Goal: Transaction & Acquisition: Download file/media

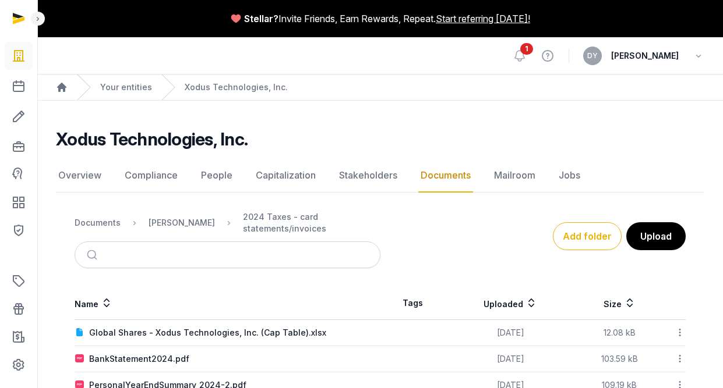
scroll to position [59, 0]
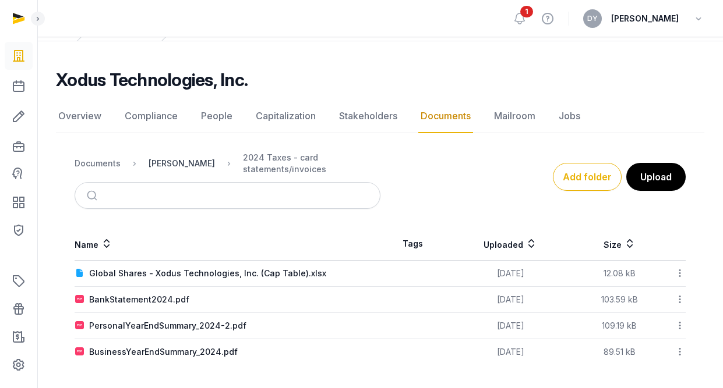
click at [161, 166] on div "[PERSON_NAME]" at bounding box center [182, 164] width 66 height 12
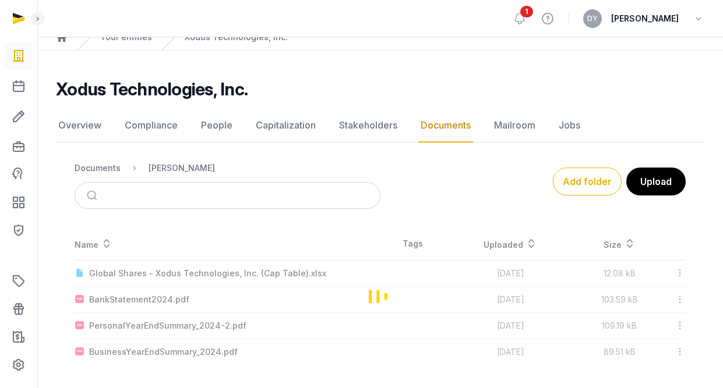
scroll to position [0, 0]
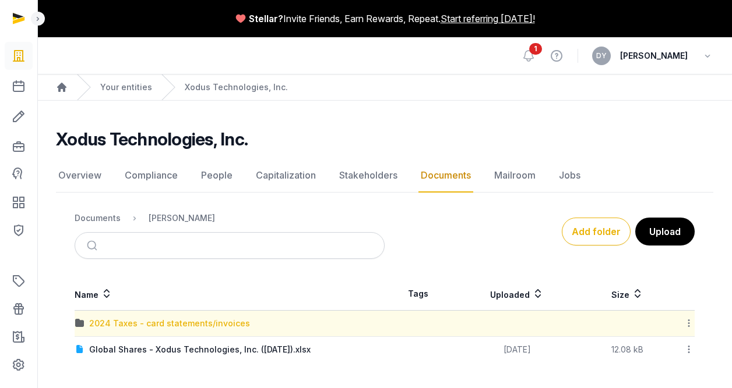
click at [203, 321] on div "2024 Taxes - card statements/invoices" at bounding box center [169, 324] width 161 height 12
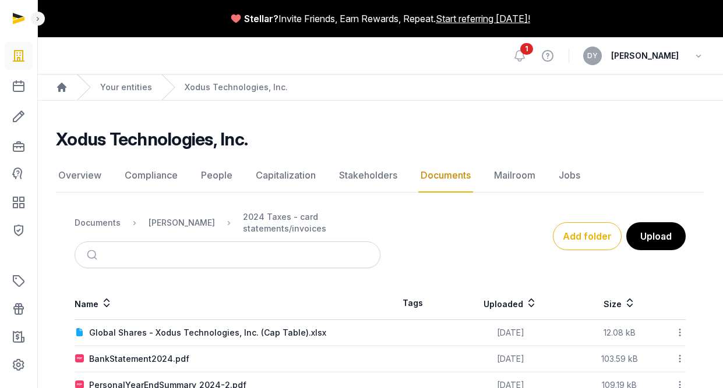
scroll to position [59, 0]
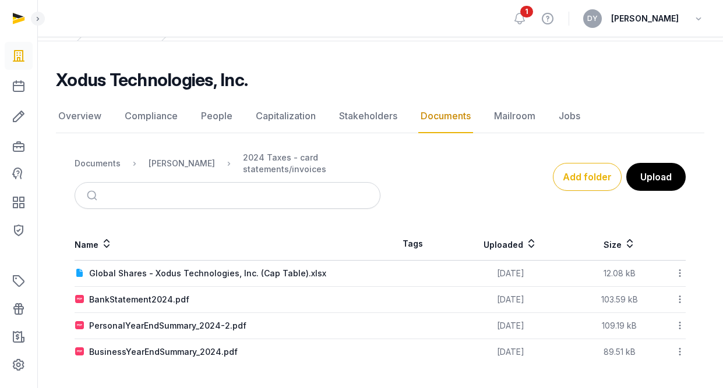
click at [683, 274] on icon at bounding box center [679, 273] width 10 height 12
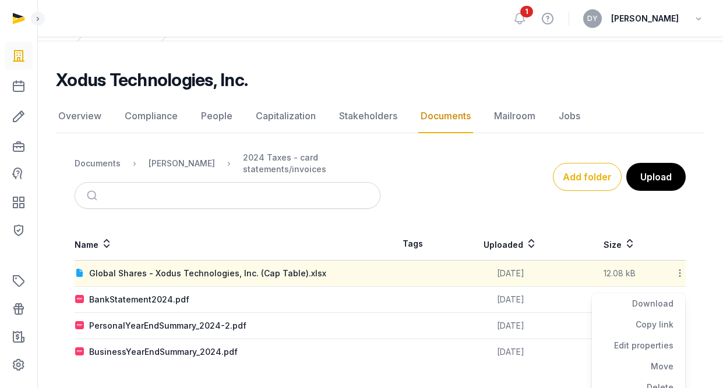
click at [471, 185] on div "Add folder Upload" at bounding box center [533, 177] width 306 height 28
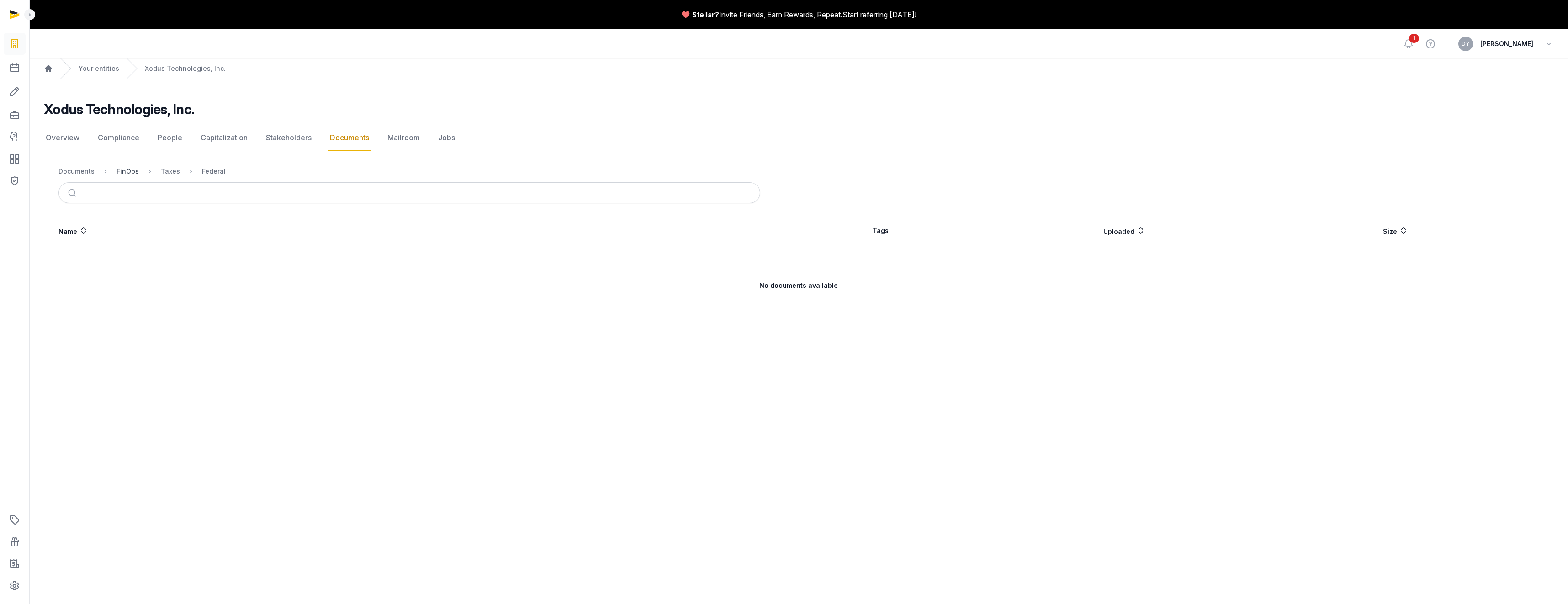
click at [124, 169] on div "FinOps" at bounding box center [128, 172] width 23 height 9
click at [76, 251] on div "Taxes" at bounding box center [79, 254] width 19 height 9
click at [107, 304] on div "2024 Extension - Xodus.pdf" at bounding box center [115, 316] width 89 height 9
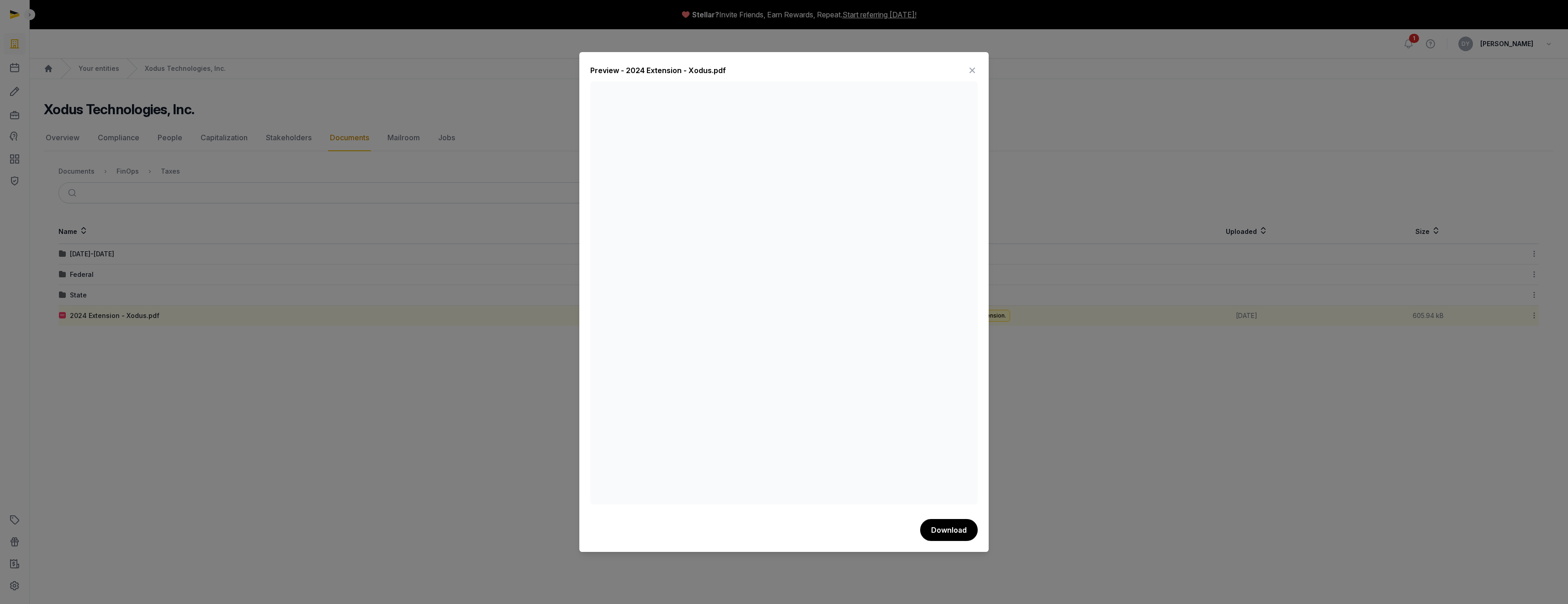
click at [566, 71] on icon at bounding box center [972, 70] width 11 height 15
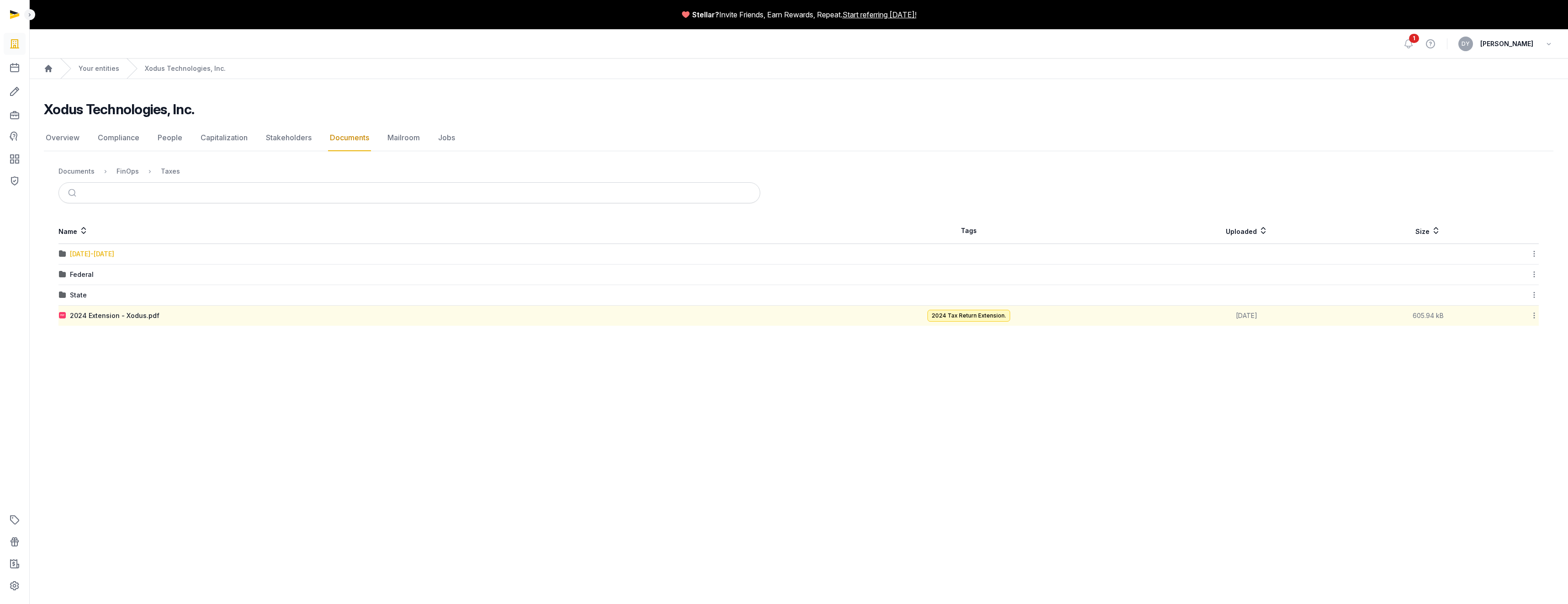
click at [91, 253] on div "[DATE]-[DATE]" at bounding box center [92, 254] width 44 height 9
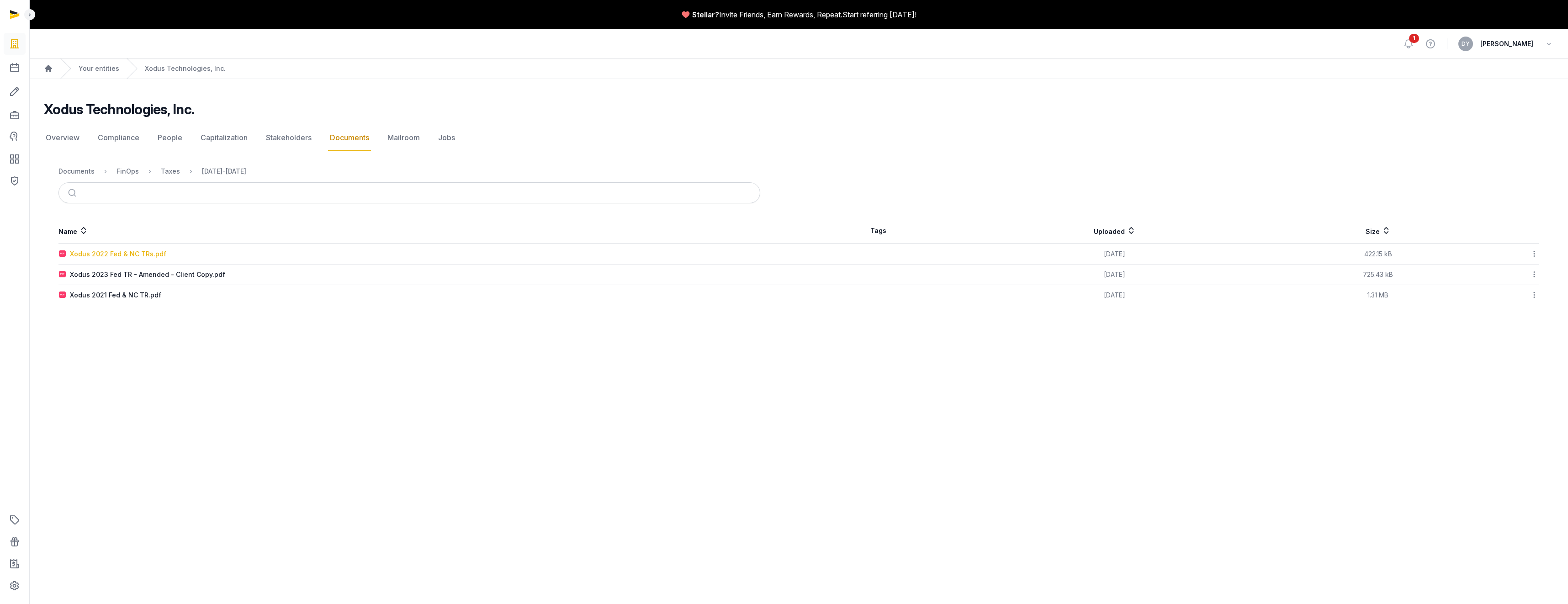
click at [130, 249] on div "Xodus 2022 Fed & NC TRs.pdf" at bounding box center [118, 254] width 96 height 9
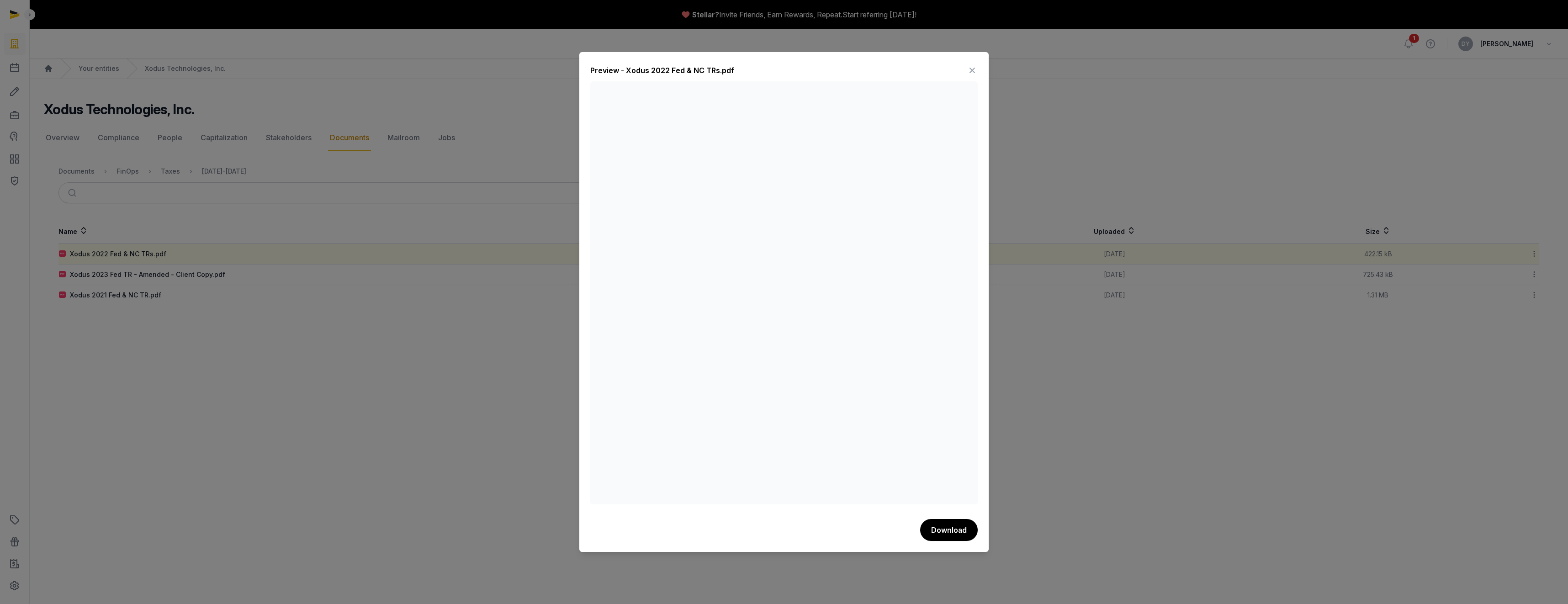
click at [566, 74] on icon at bounding box center [972, 70] width 11 height 15
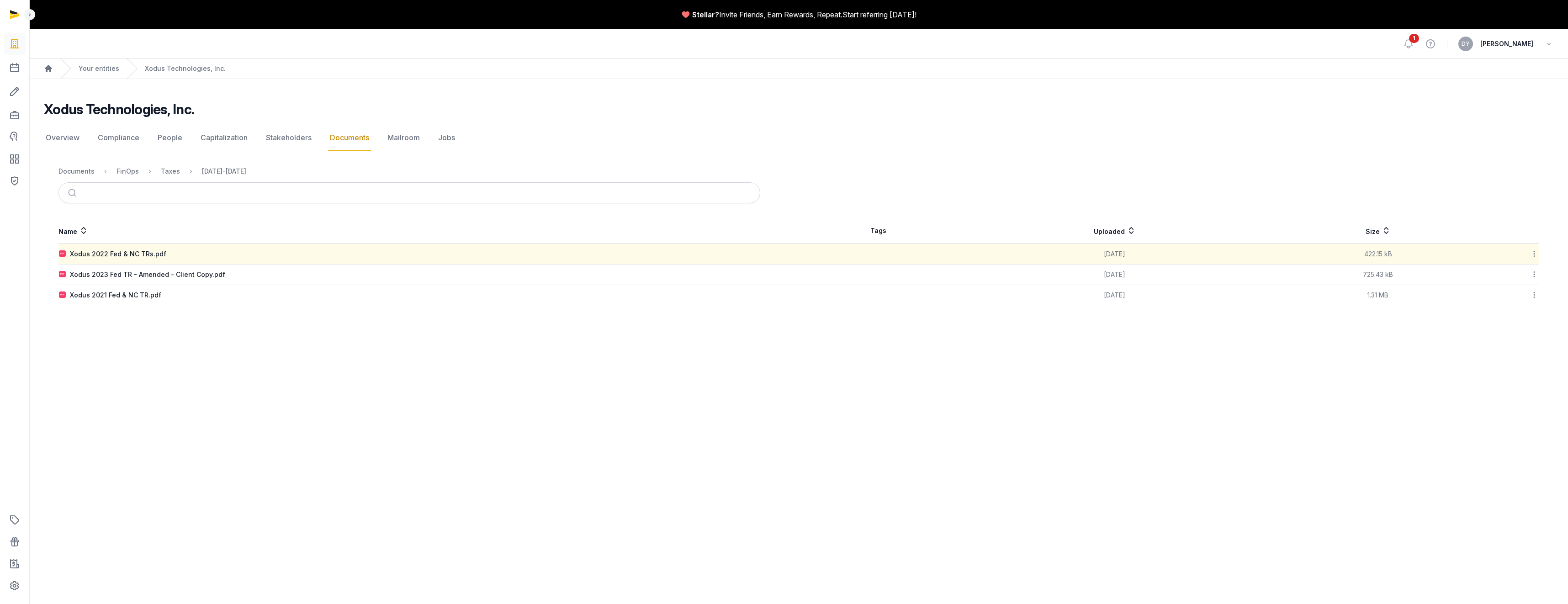
click at [566, 252] on icon at bounding box center [1534, 253] width 8 height 9
click at [566, 277] on div "Download" at bounding box center [1501, 278] width 73 height 16
click at [566, 275] on icon at bounding box center [1534, 275] width 8 height 9
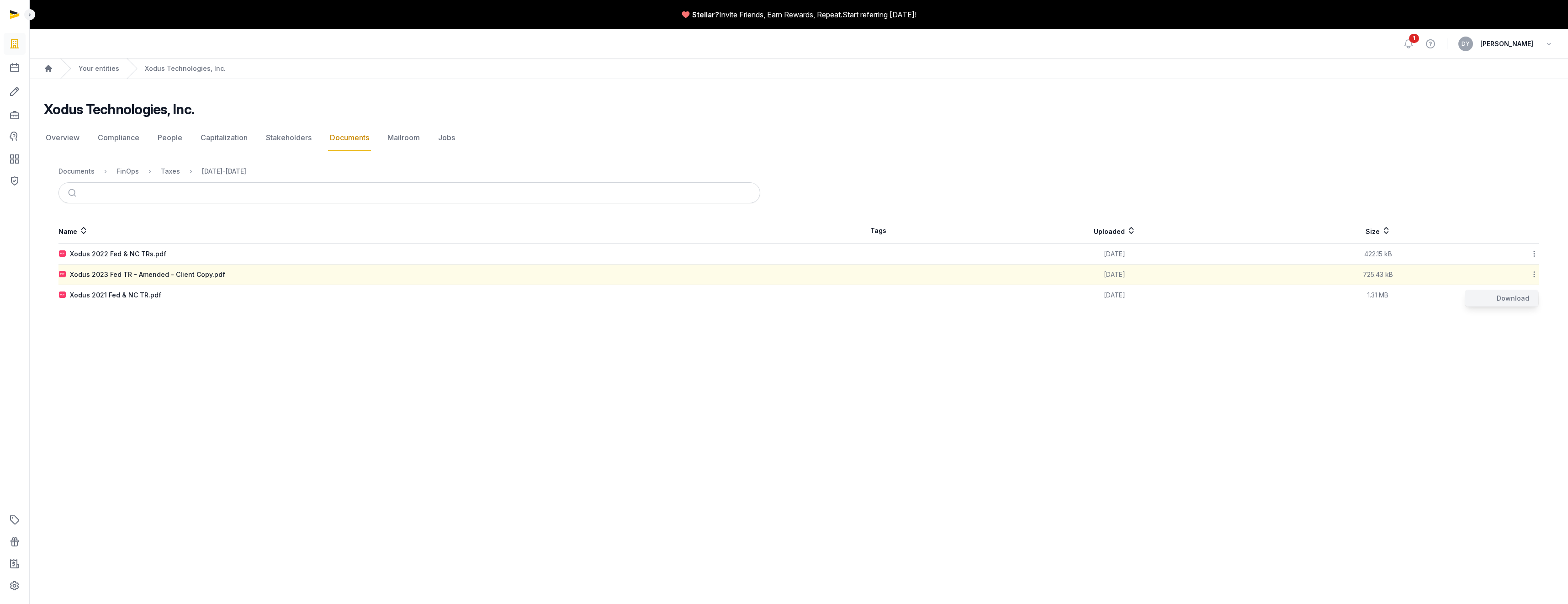
click at [566, 298] on div "Download" at bounding box center [1501, 298] width 73 height 16
click at [566, 296] on icon at bounding box center [1534, 295] width 8 height 9
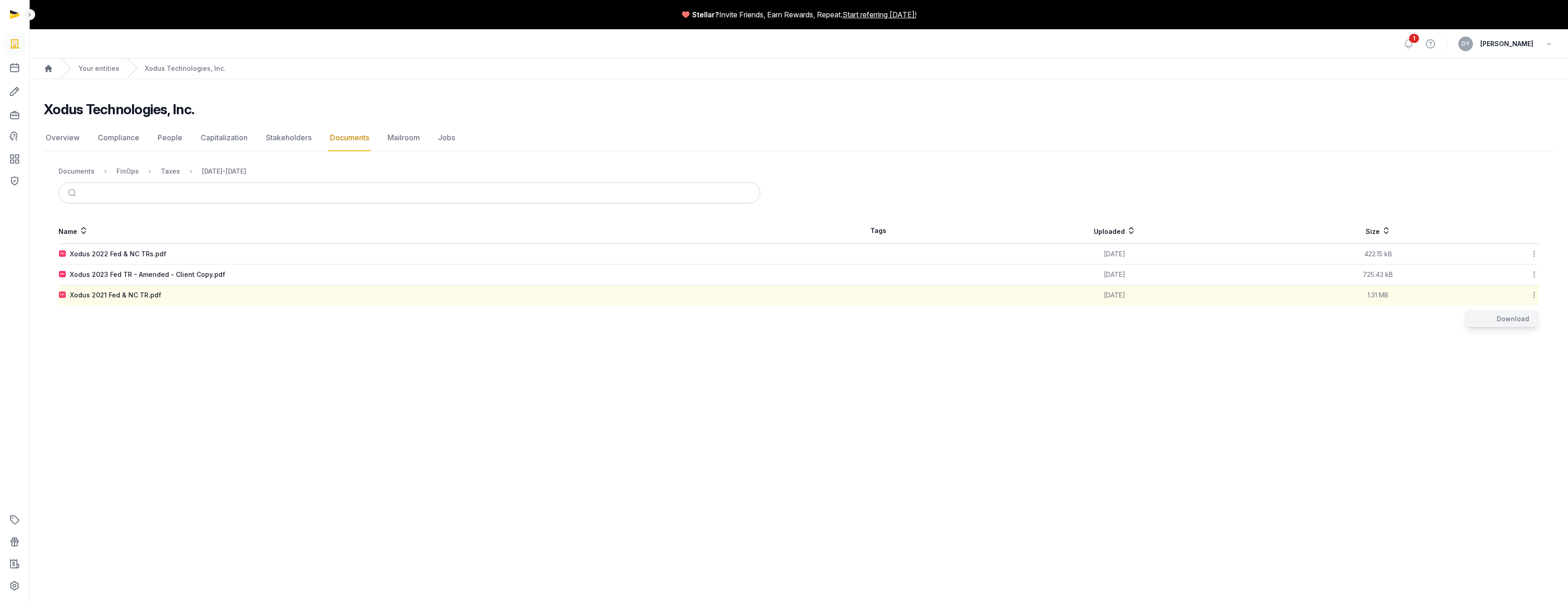
click at [566, 304] on div "Download" at bounding box center [1501, 318] width 73 height 16
click at [368, 134] on link "Documents" at bounding box center [349, 138] width 43 height 27
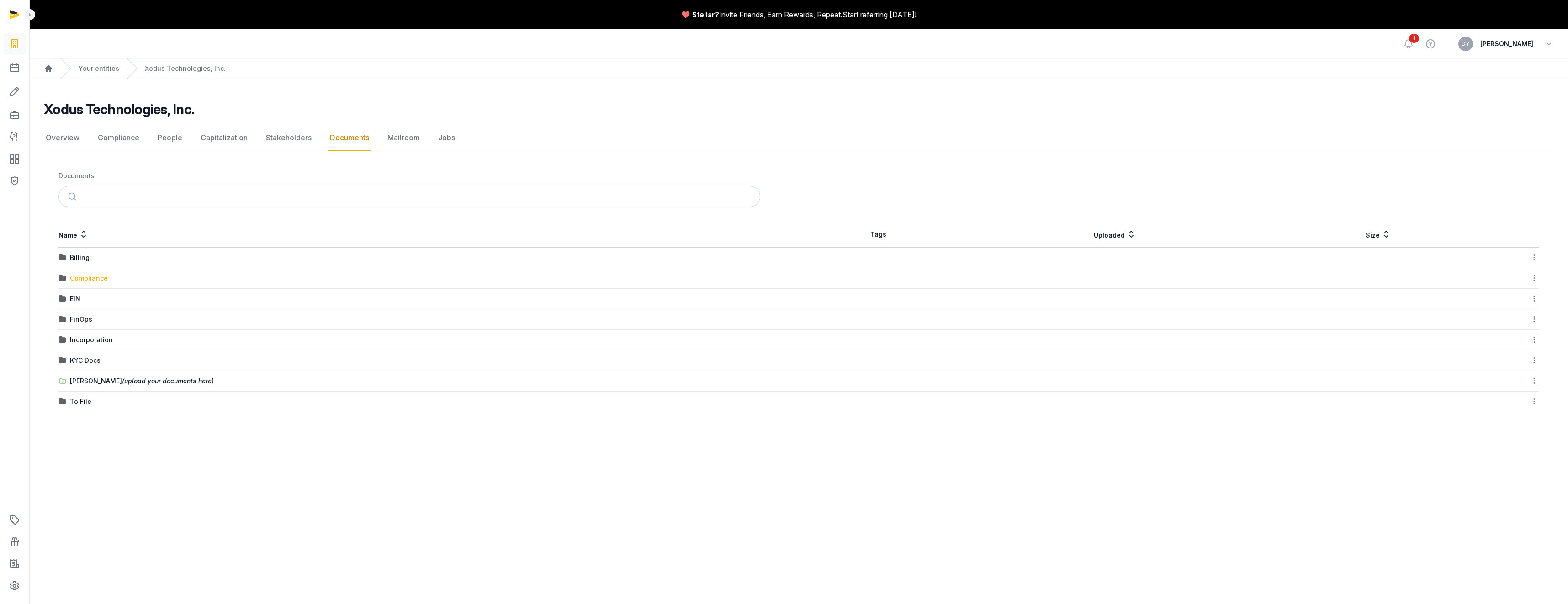
click at [93, 278] on div "Compliance" at bounding box center [89, 278] width 38 height 9
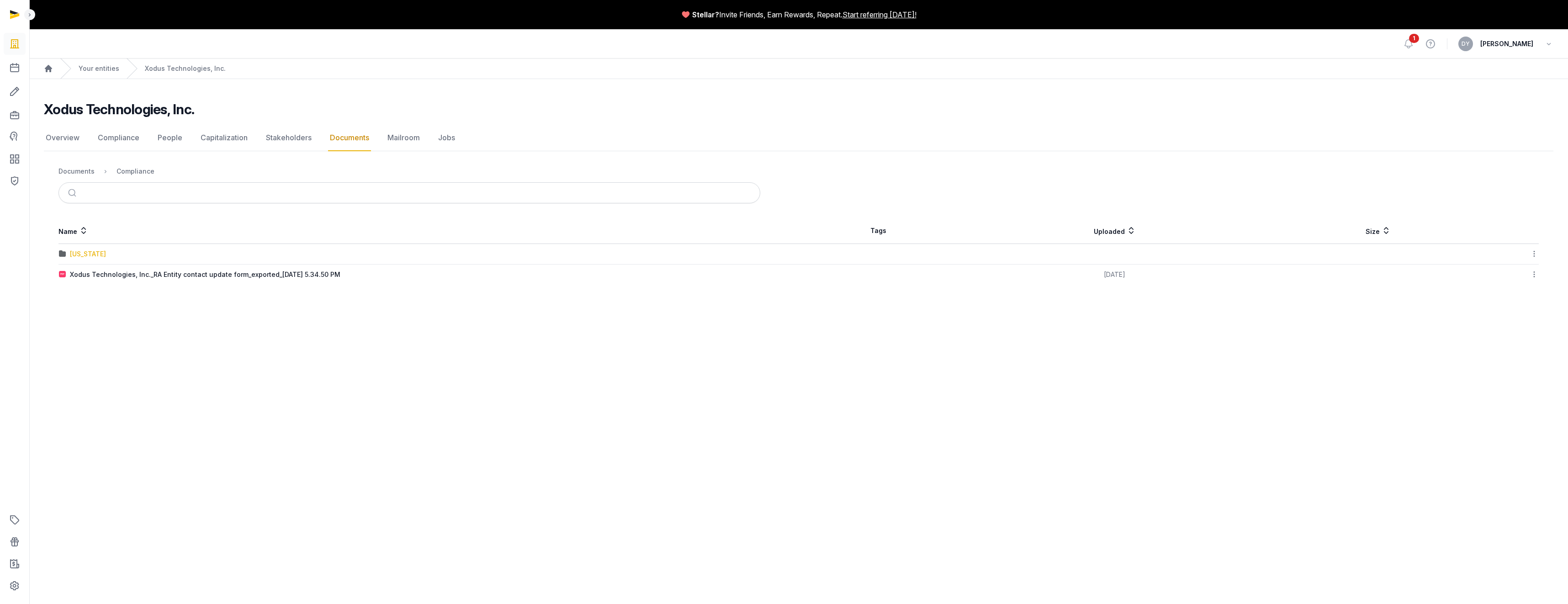
click at [85, 255] on div "[US_STATE]" at bounding box center [88, 254] width 36 height 9
click at [340, 144] on link "Documents" at bounding box center [349, 138] width 43 height 27
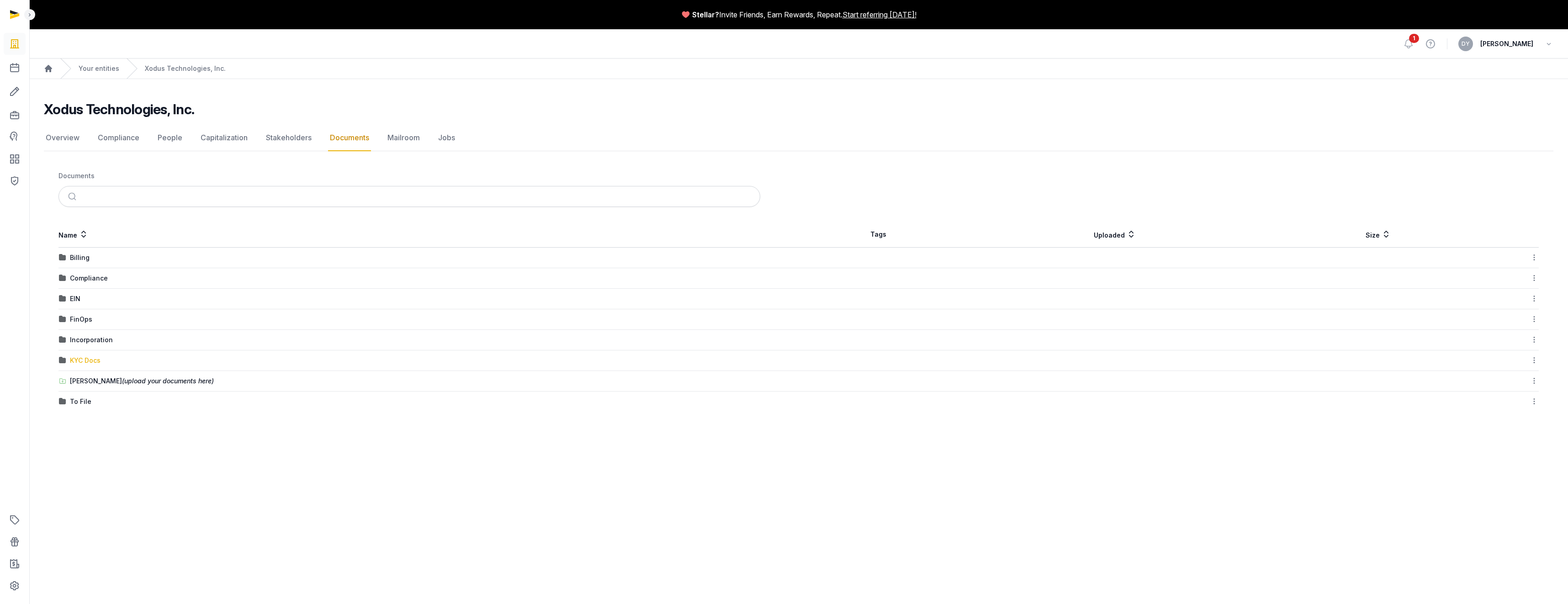
click at [98, 304] on div "KYC Docs" at bounding box center [85, 361] width 31 height 9
click at [347, 141] on link "Documents" at bounding box center [349, 138] width 43 height 27
click at [347, 142] on link "Documents" at bounding box center [349, 138] width 43 height 27
click at [339, 133] on link "Documents" at bounding box center [349, 138] width 43 height 27
click at [85, 169] on div "Documents" at bounding box center [77, 172] width 36 height 9
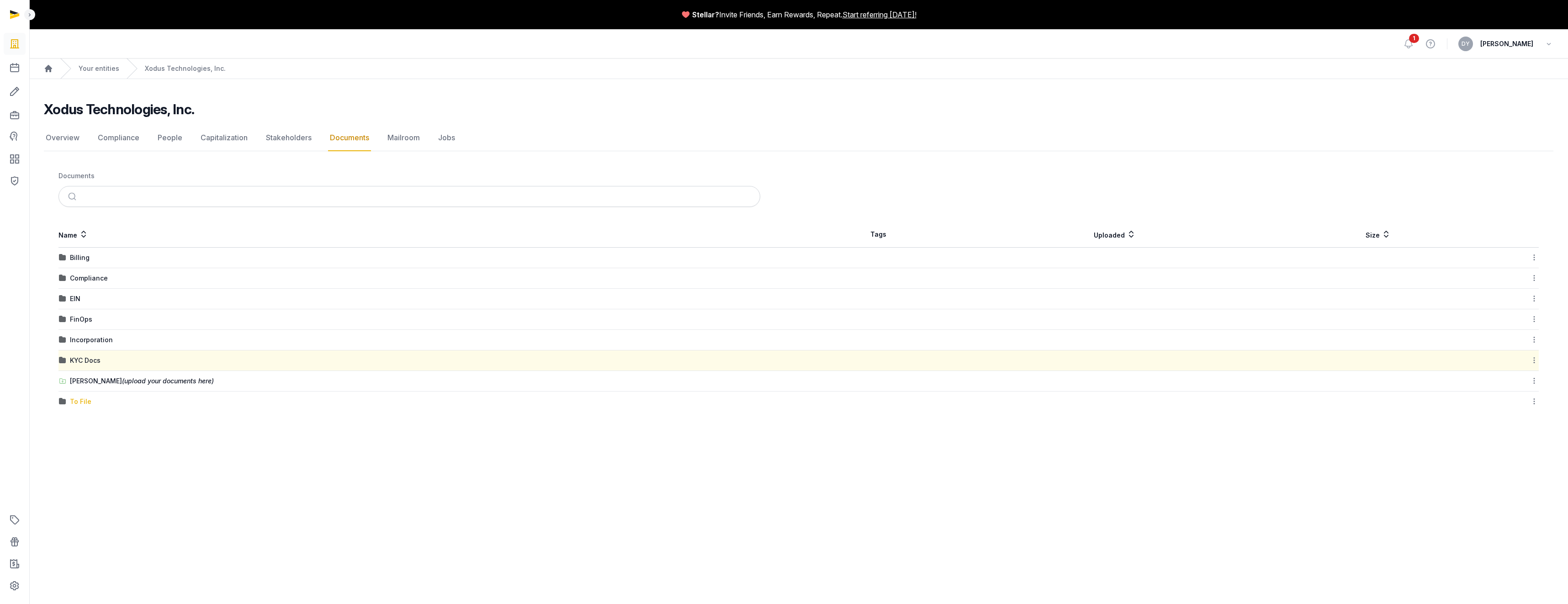
click at [76, 304] on div "To File" at bounding box center [80, 402] width 21 height 9
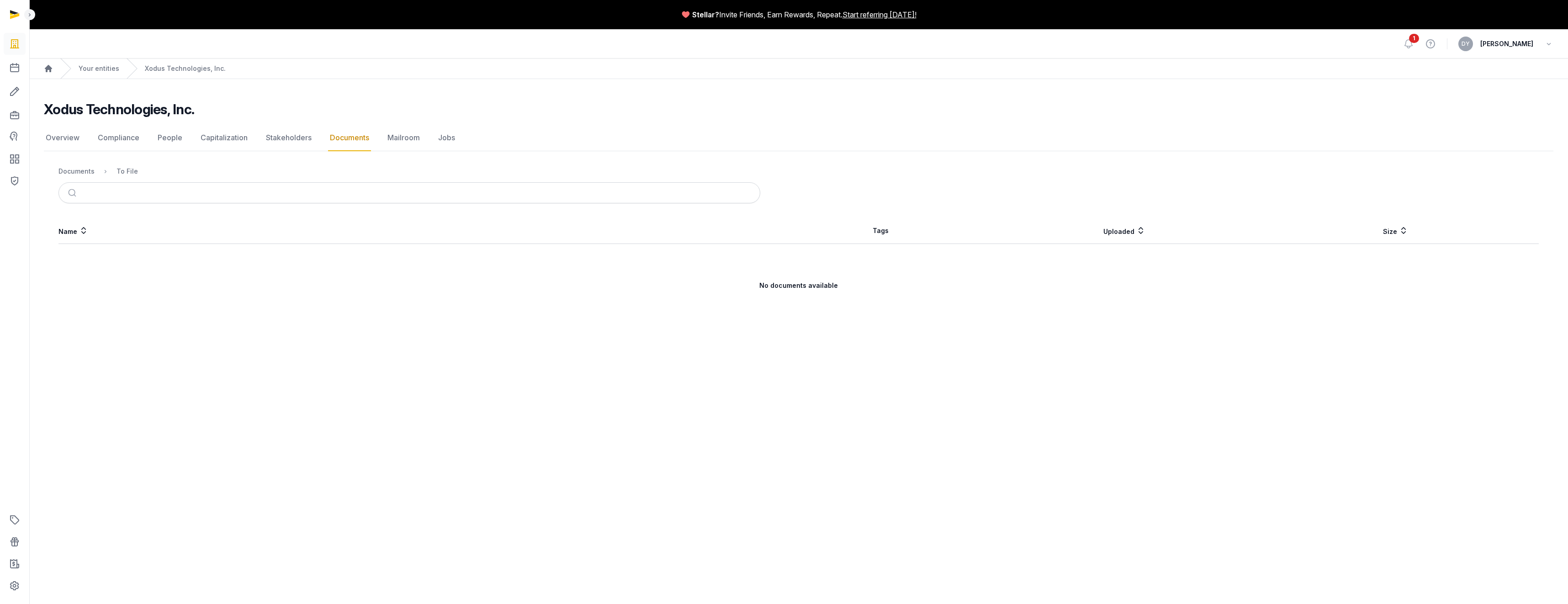
click at [356, 142] on link "Documents" at bounding box center [349, 138] width 43 height 27
click at [353, 132] on link "Documents" at bounding box center [349, 138] width 43 height 27
click at [352, 136] on link "Documents" at bounding box center [349, 138] width 43 height 27
click at [422, 140] on nav "Overview Compliance People Capitalization Stakeholders Documents Mailroom Jobs" at bounding box center [799, 138] width 1509 height 27
click at [337, 137] on link "Documents" at bounding box center [349, 138] width 43 height 27
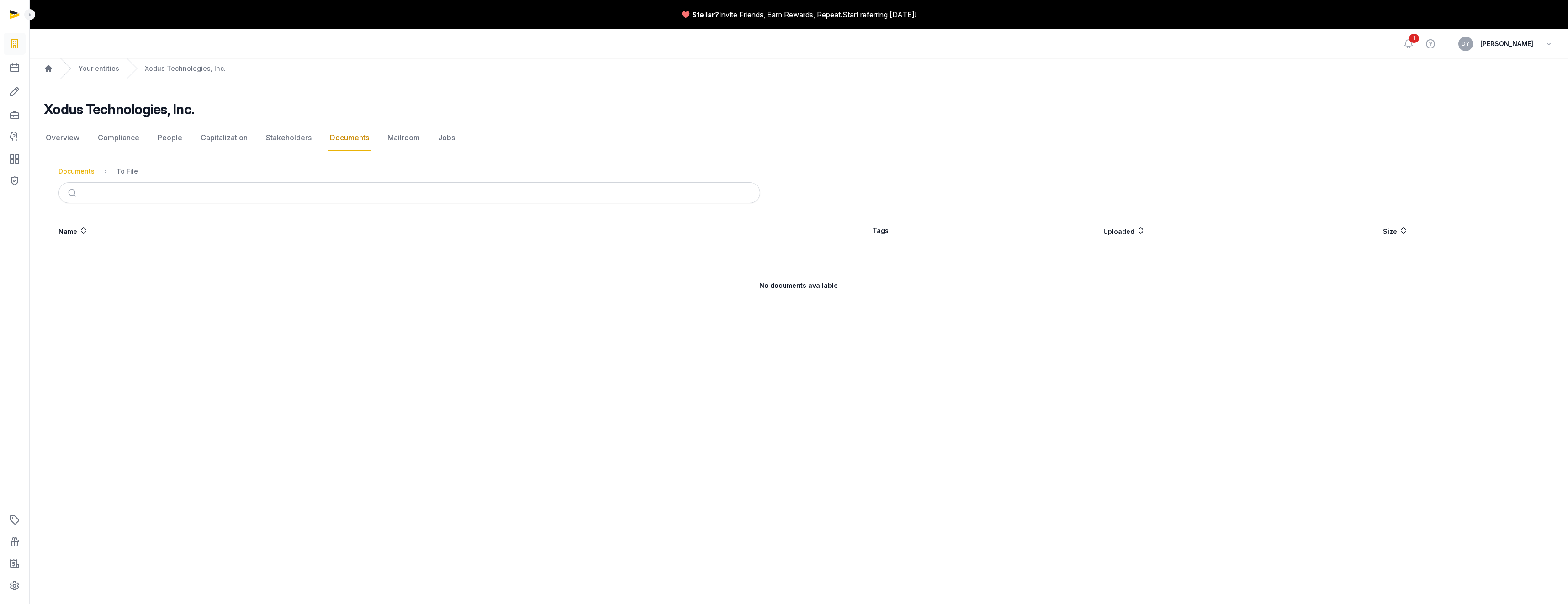
click at [81, 172] on div "Documents" at bounding box center [77, 172] width 36 height 9
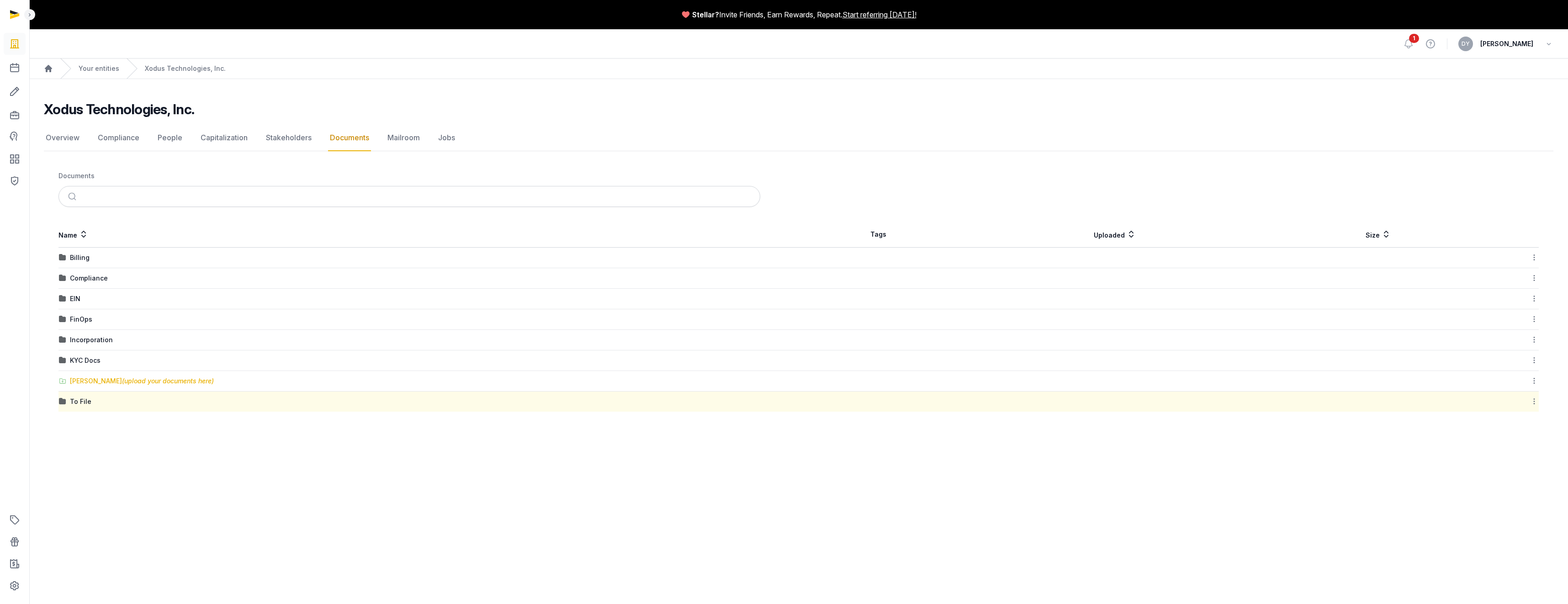
click at [90, 304] on div "[PERSON_NAME] (upload your documents here)" at bounding box center [141, 381] width 144 height 9
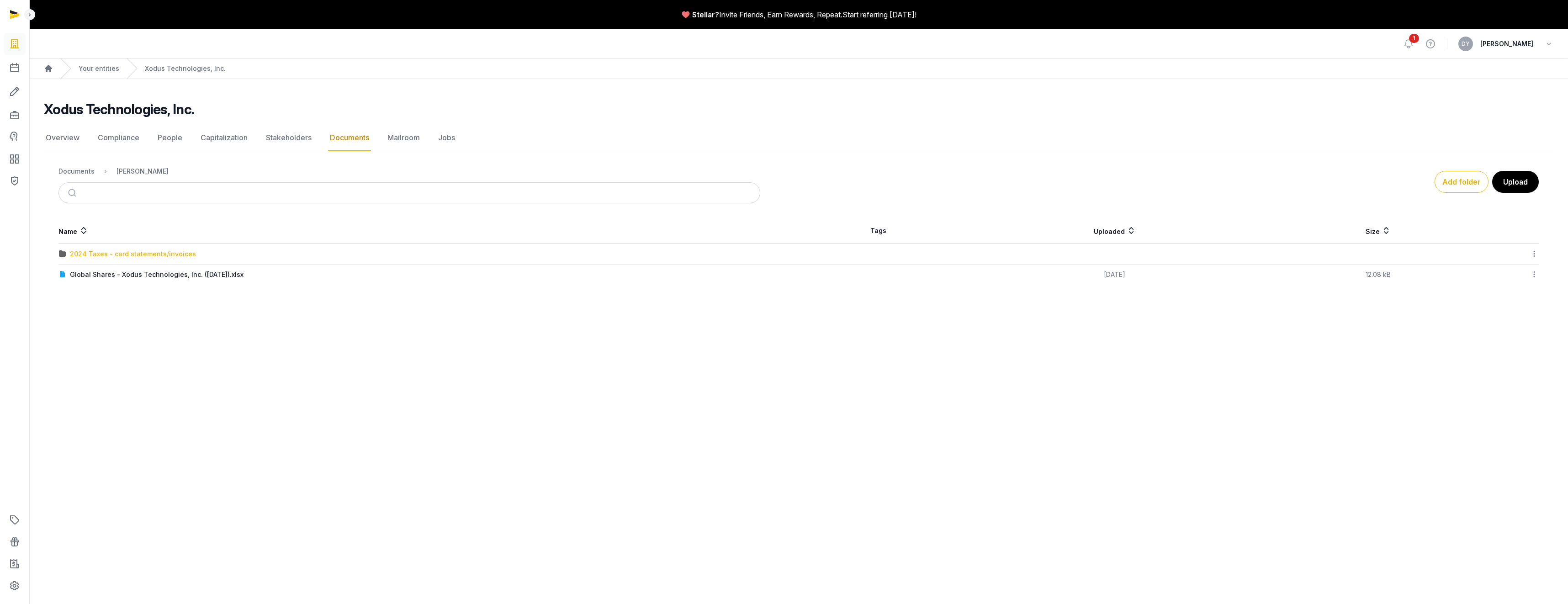
click at [95, 257] on div "2024 Taxes - card statements/invoices" at bounding box center [133, 254] width 126 height 9
click at [127, 172] on div "FinOps" at bounding box center [128, 172] width 23 height 9
click at [566, 275] on icon at bounding box center [1534, 275] width 8 height 9
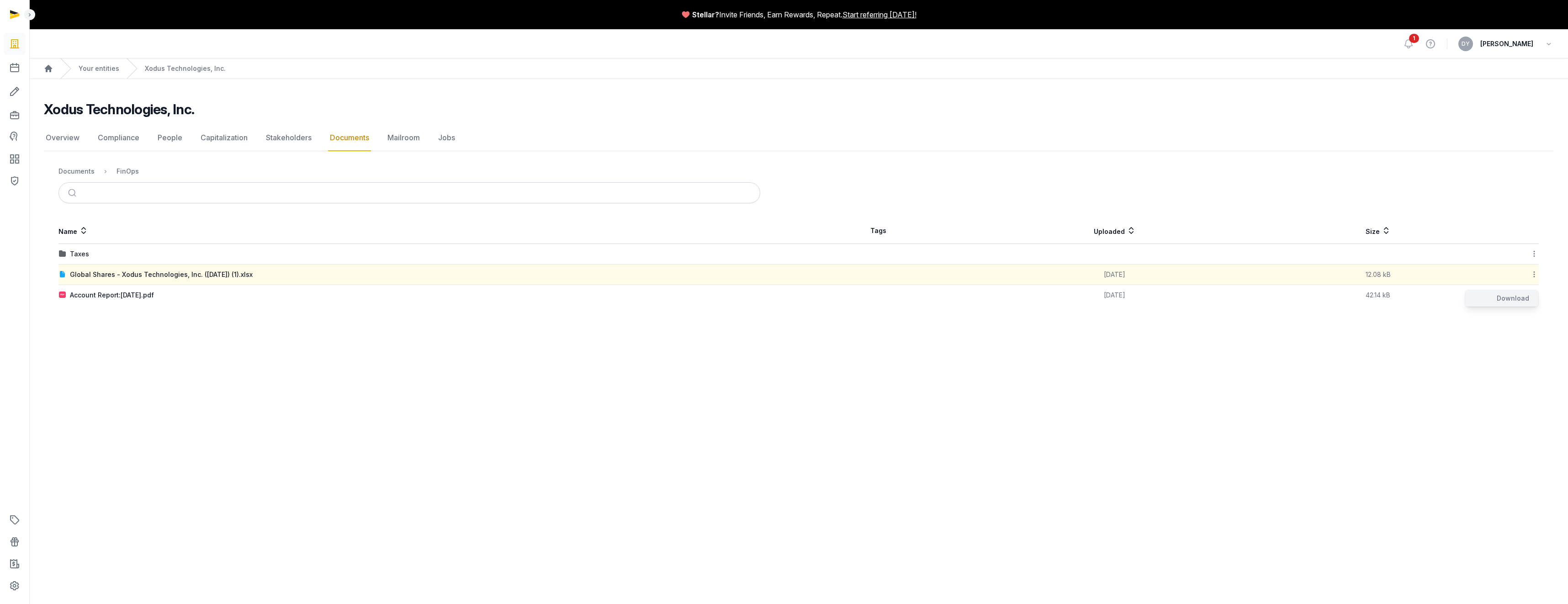
click at [566, 300] on div "Download" at bounding box center [1501, 298] width 73 height 16
click at [82, 253] on div "Taxes" at bounding box center [79, 254] width 19 height 9
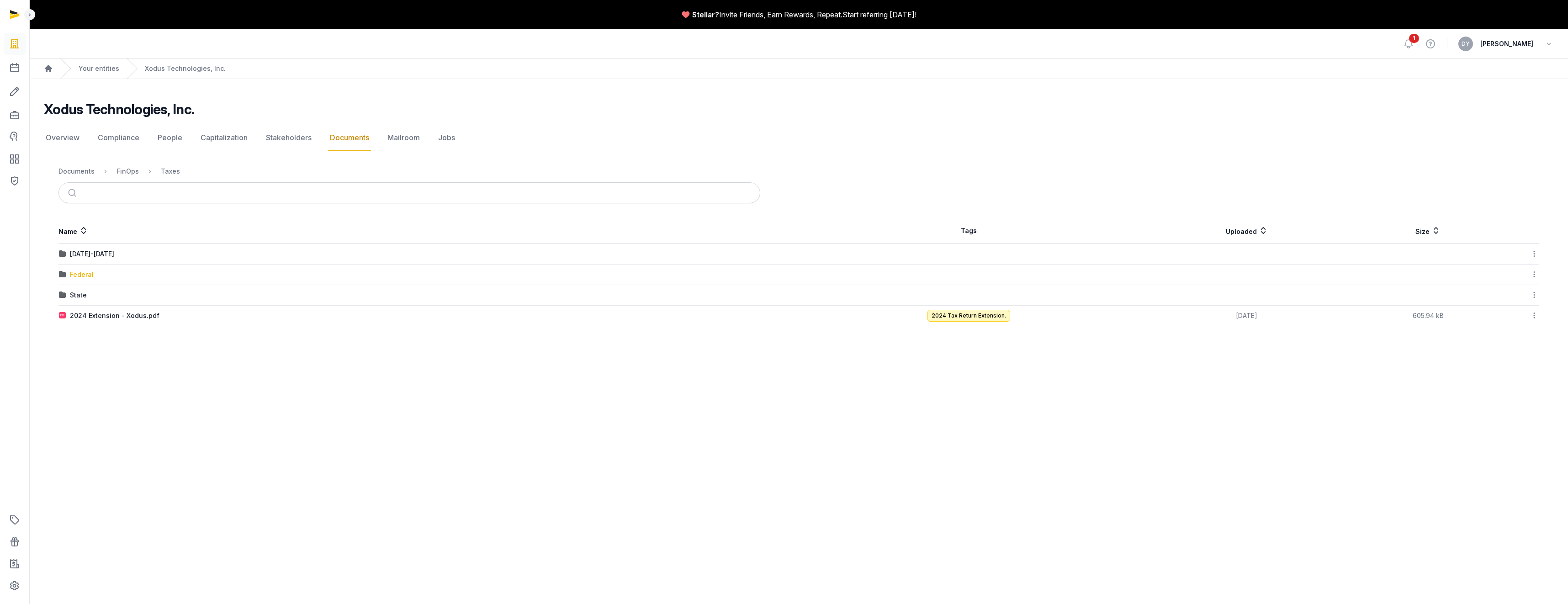
click at [84, 276] on div "Federal" at bounding box center [82, 275] width 24 height 9
click at [174, 172] on div "Taxes" at bounding box center [170, 172] width 19 height 9
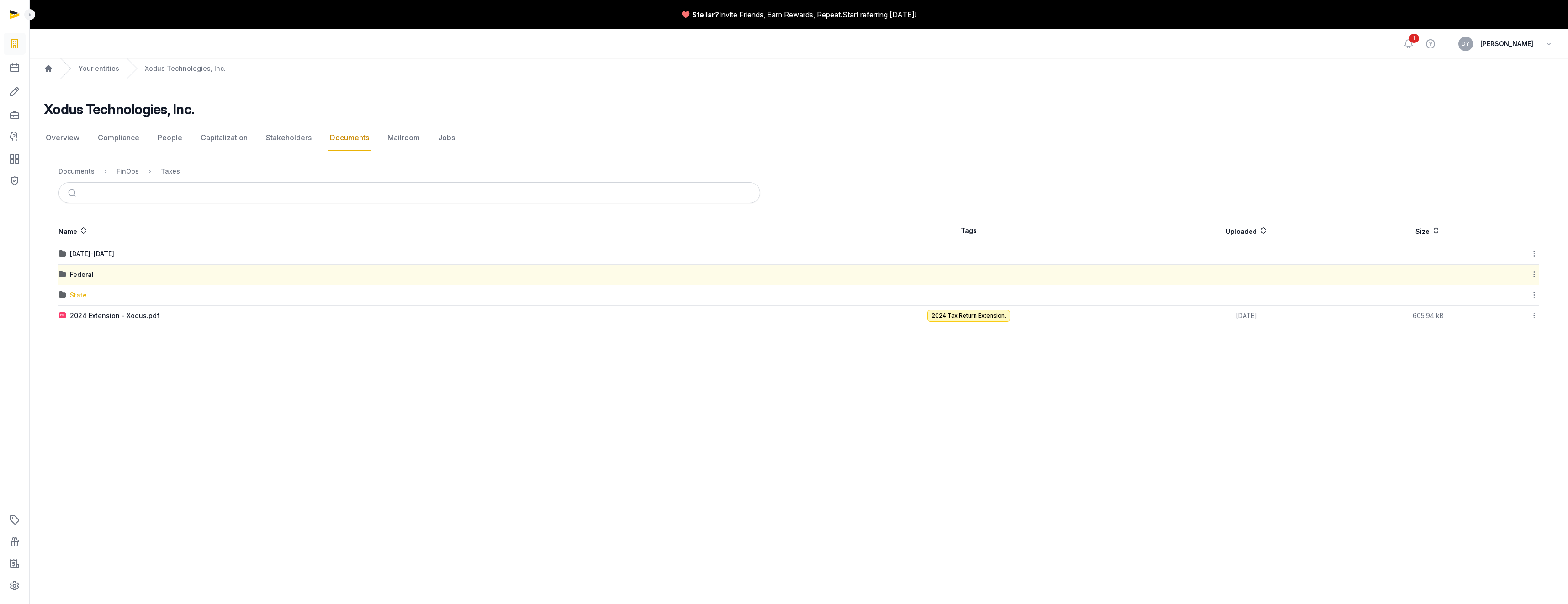
click at [77, 293] on div "State" at bounding box center [78, 295] width 17 height 9
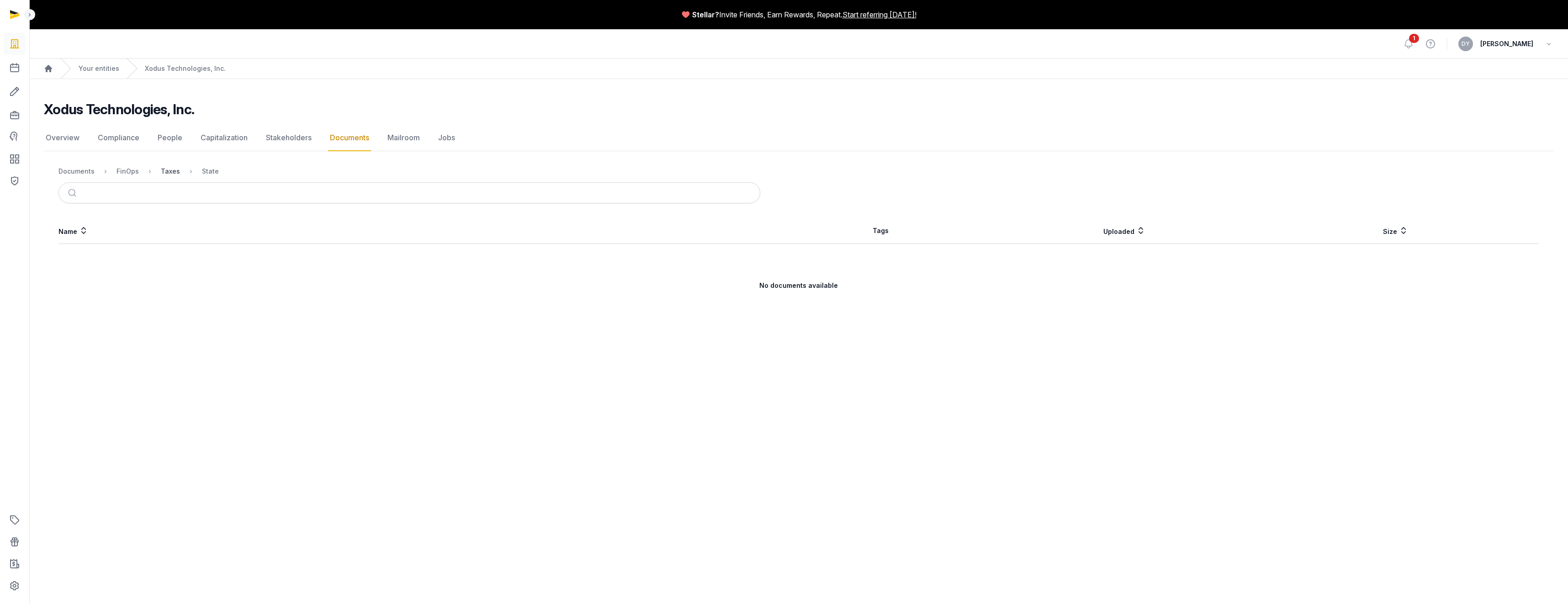
click at [170, 174] on div "Taxes" at bounding box center [170, 172] width 19 height 9
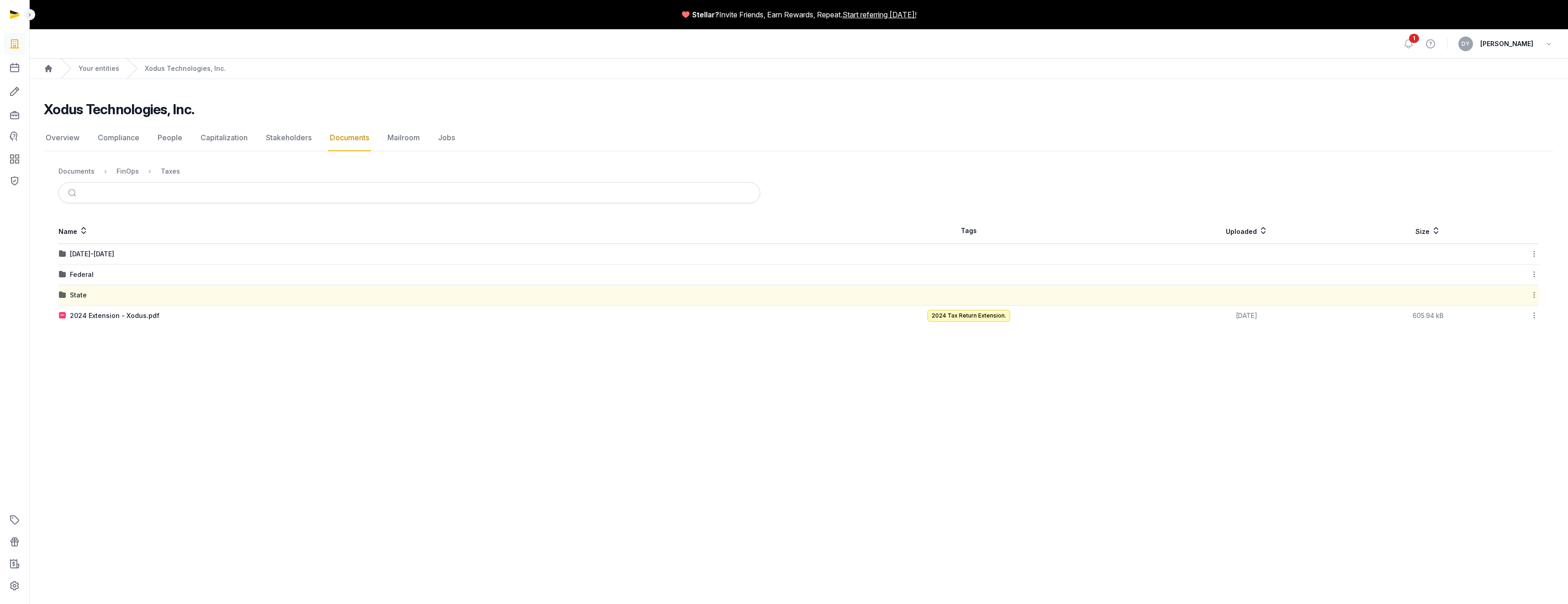
click at [333, 135] on link "Documents" at bounding box center [349, 138] width 43 height 27
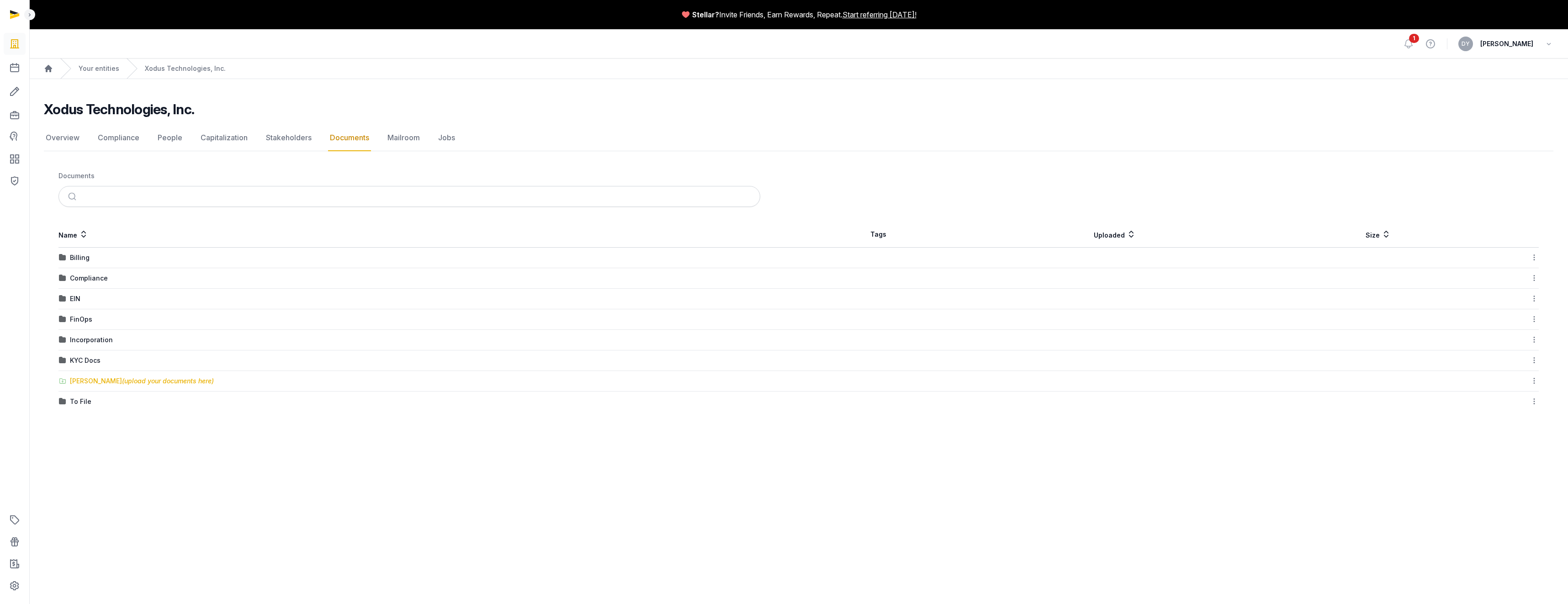
click at [87, 304] on div "[PERSON_NAME] (upload your documents here)" at bounding box center [141, 381] width 144 height 9
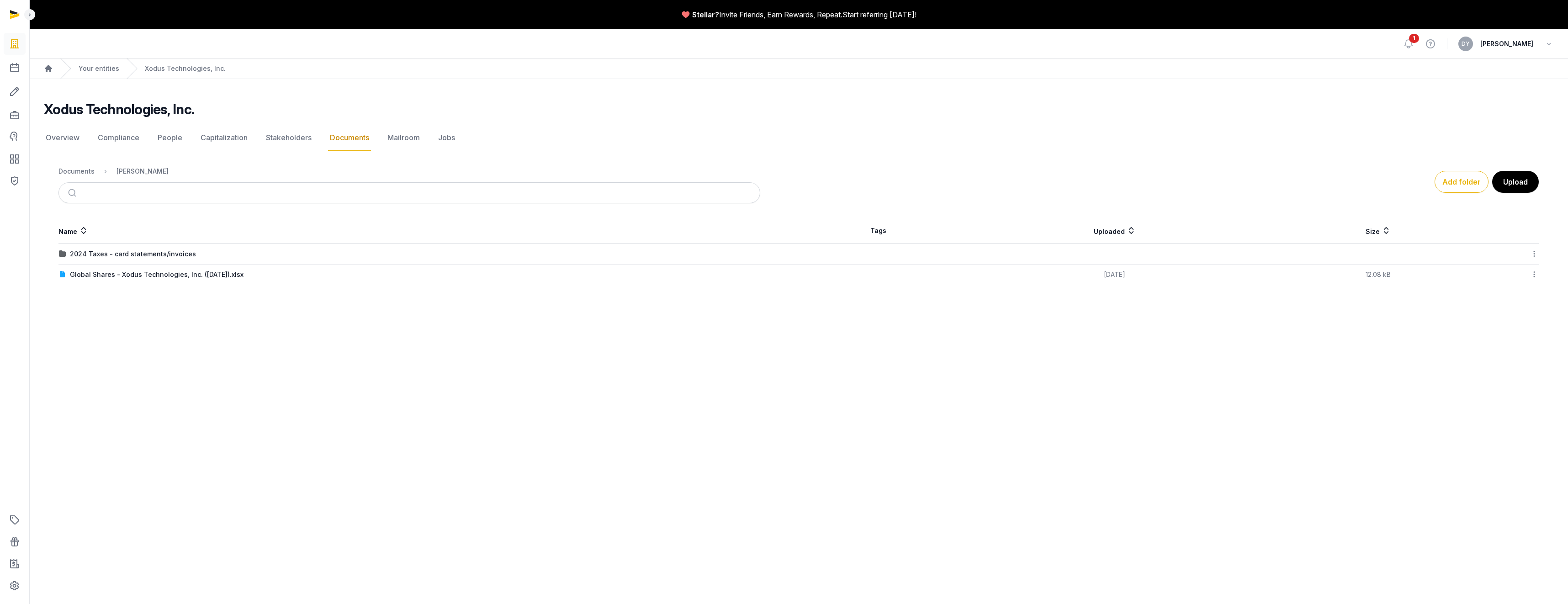
click at [566, 277] on icon at bounding box center [1534, 275] width 8 height 9
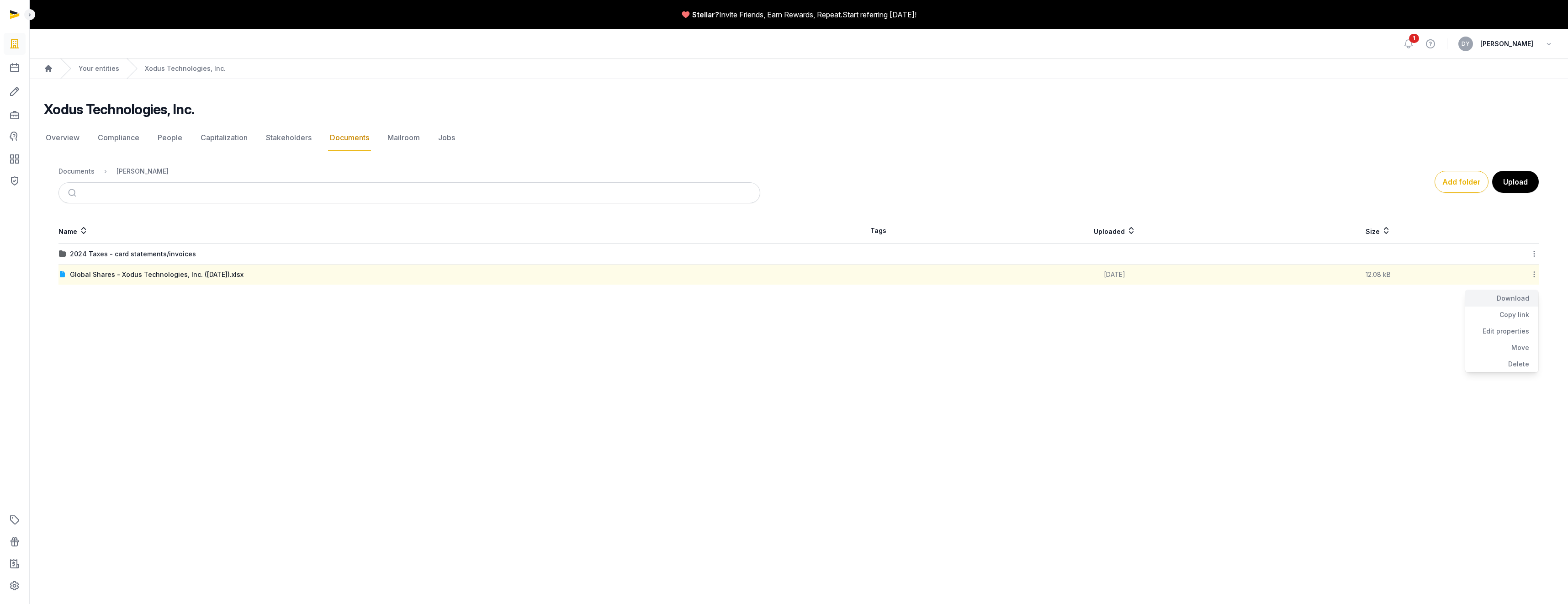
click at [566, 298] on div "Download" at bounding box center [1501, 298] width 73 height 16
click at [154, 242] on th "Name" at bounding box center [429, 231] width 740 height 26
click at [156, 257] on div "2024 Taxes - card statements/invoices" at bounding box center [133, 254] width 126 height 9
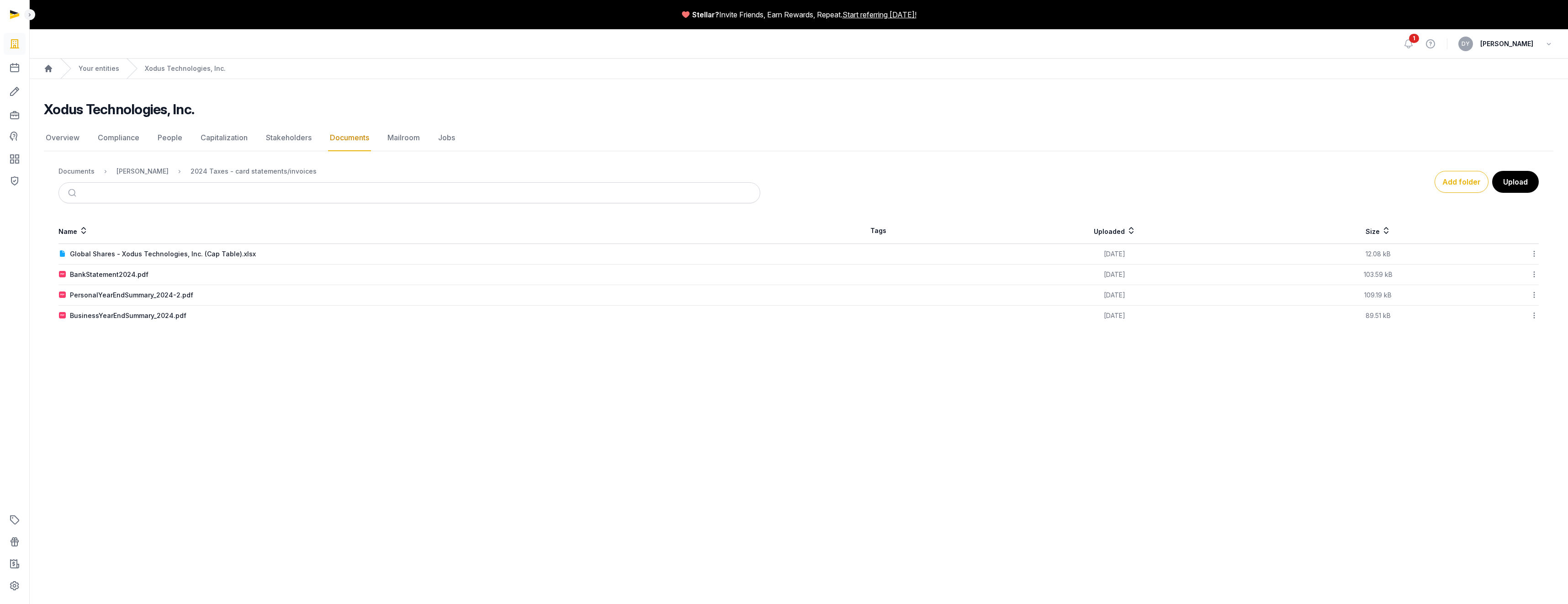
click at [566, 256] on icon at bounding box center [1534, 253] width 8 height 9
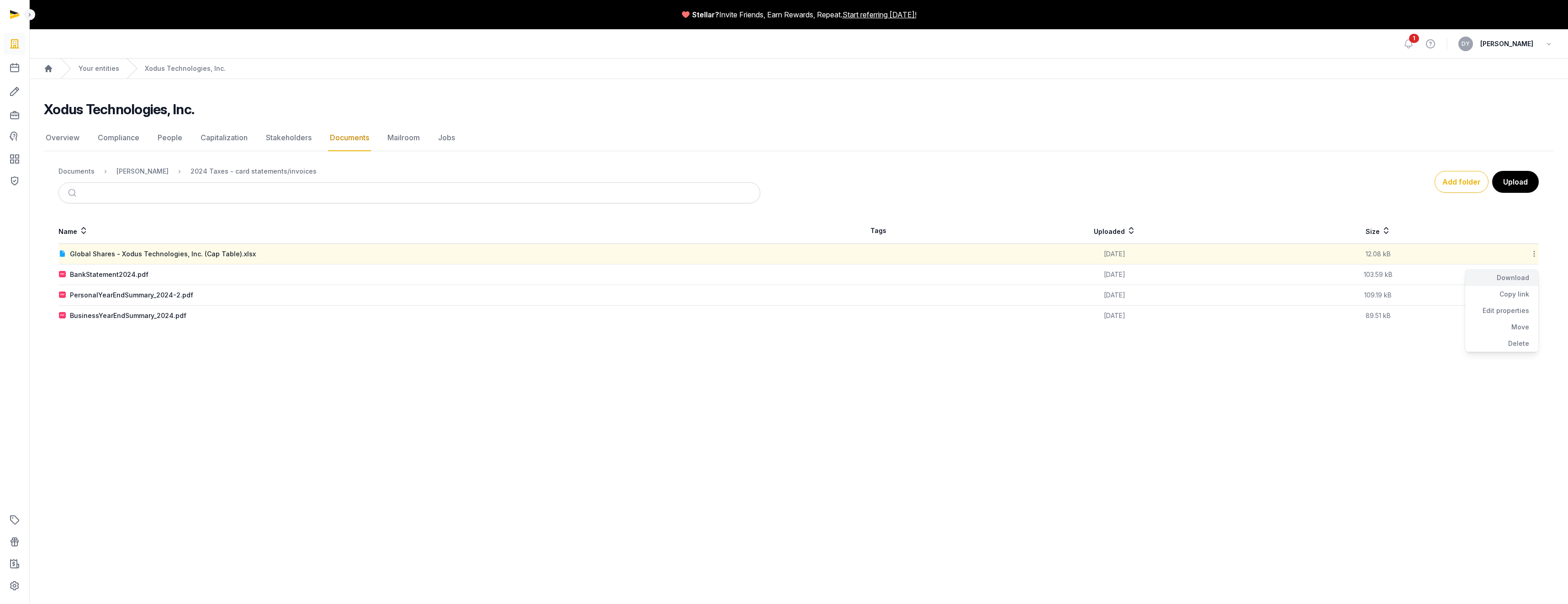
click at [566, 279] on div "Download" at bounding box center [1501, 278] width 73 height 16
click at [566, 275] on icon at bounding box center [1534, 275] width 8 height 9
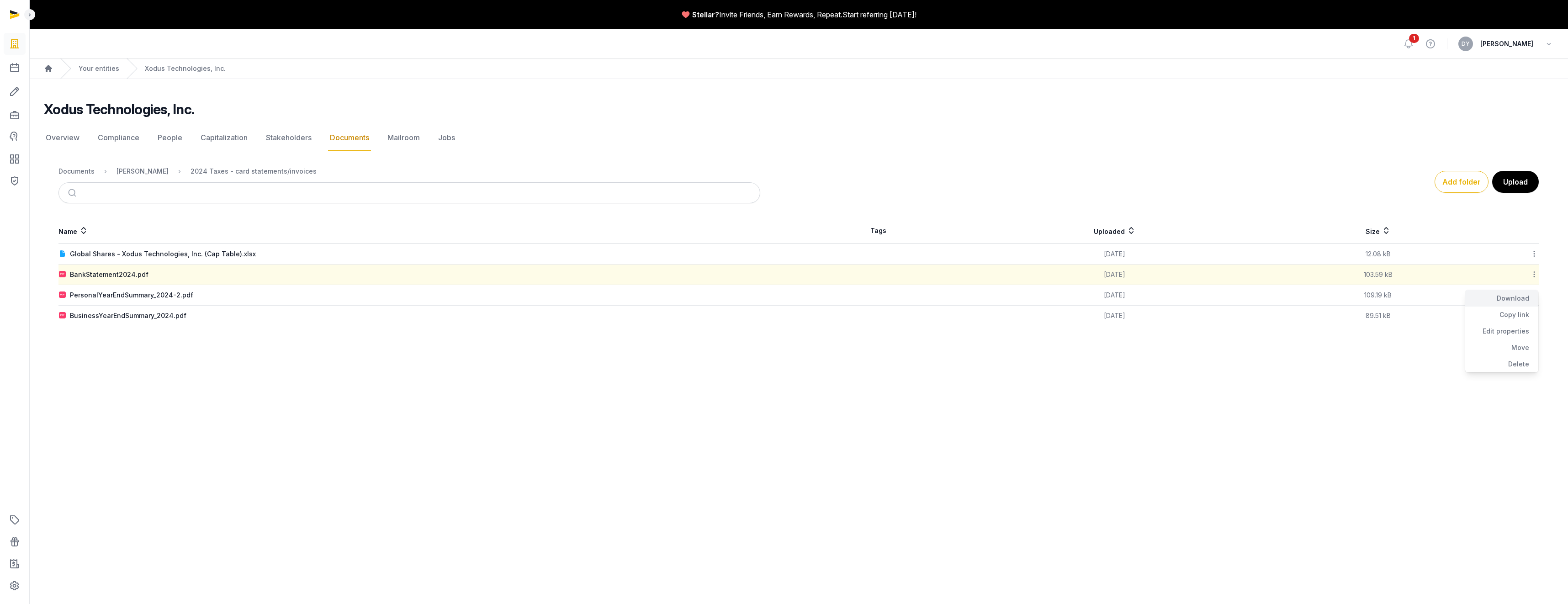
click at [566, 295] on div "Download" at bounding box center [1501, 298] width 73 height 16
click at [566, 296] on icon at bounding box center [1534, 295] width 8 height 9
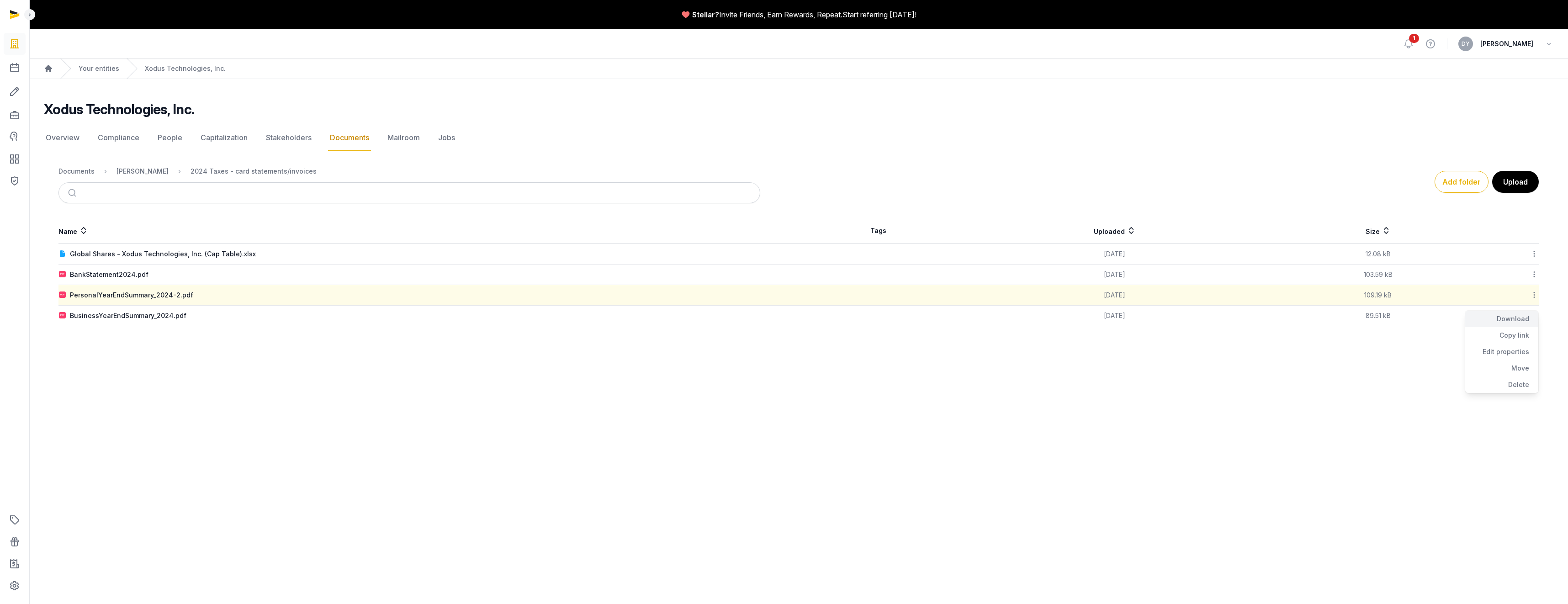
click at [566, 304] on div "Download" at bounding box center [1501, 318] width 73 height 16
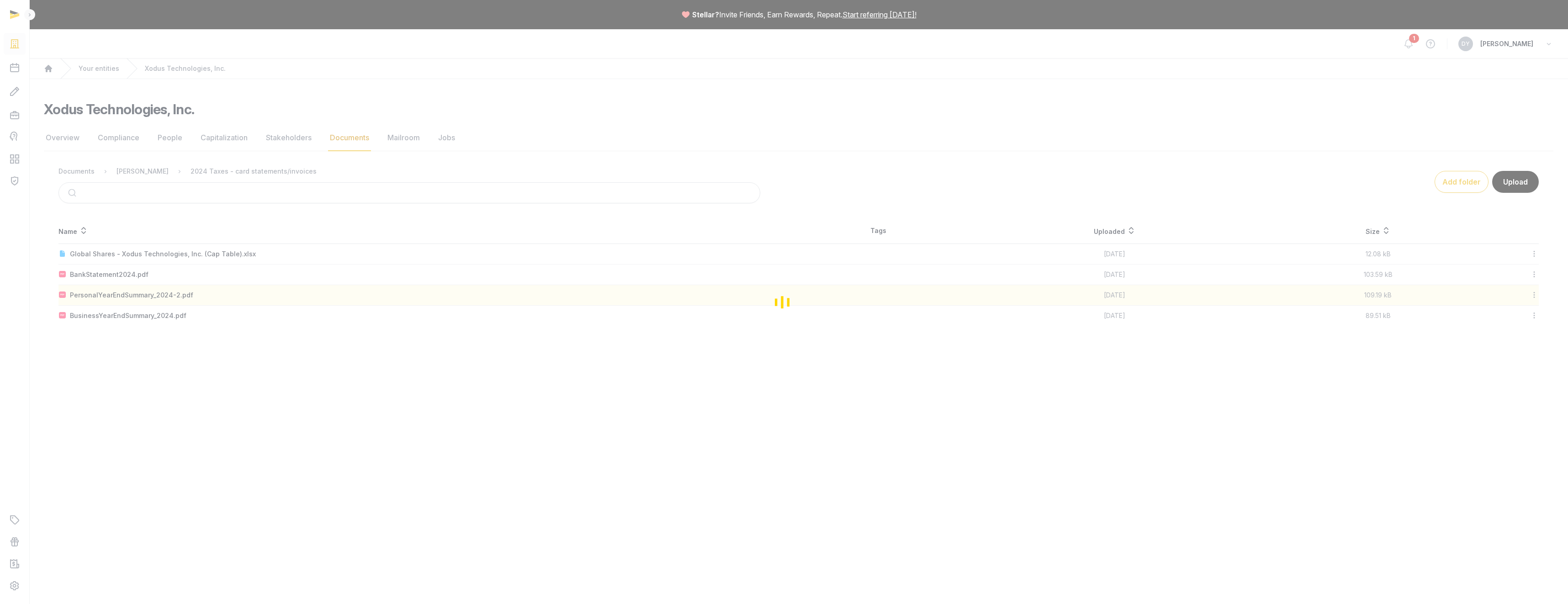
click at [566, 304] on div "Loading" at bounding box center [784, 302] width 1568 height 604
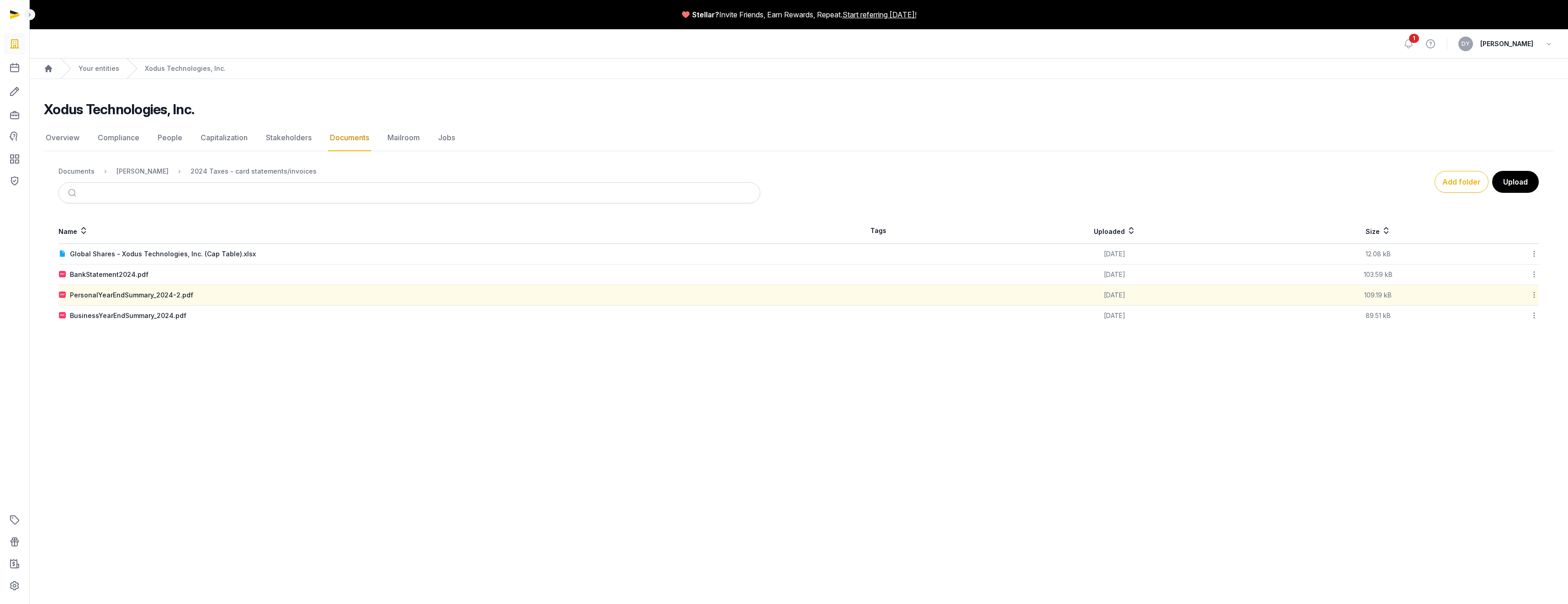
click at [566, 304] on icon at bounding box center [1534, 315] width 8 height 9
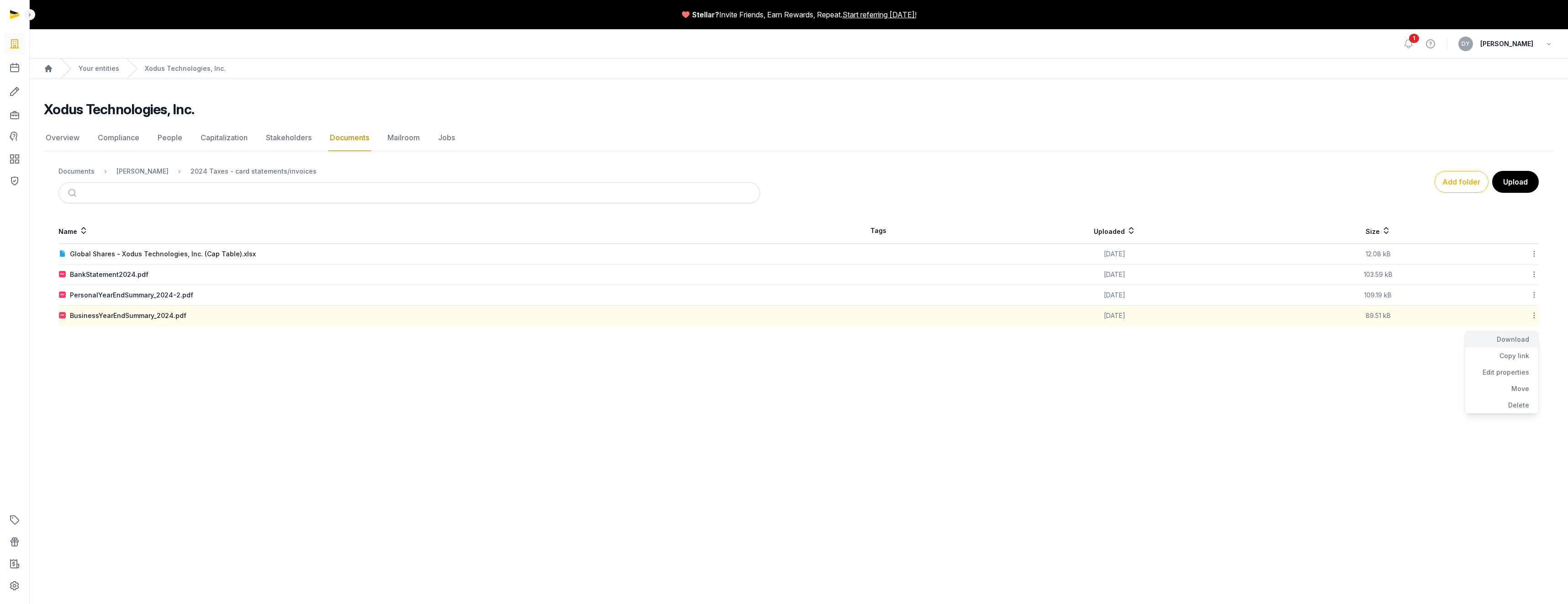
click at [566, 304] on div "Download" at bounding box center [1501, 339] width 73 height 16
click at [486, 304] on main "Stellar? Invite Friends, Earn Rewards, Repeat. Start referring [DATE]! Open sid…" at bounding box center [784, 302] width 1568 height 604
